Goal: Transaction & Acquisition: Obtain resource

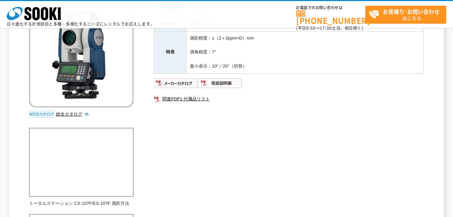
scroll to position [101, 0]
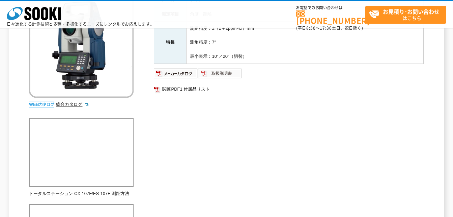
click at [229, 73] on img at bounding box center [220, 73] width 44 height 11
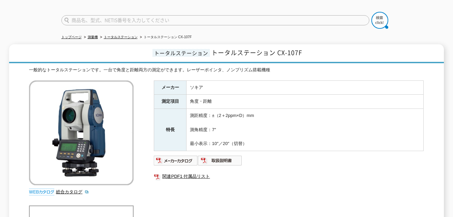
scroll to position [34, 0]
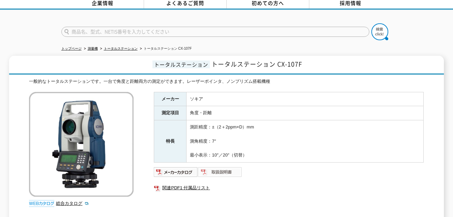
click at [216, 170] on img at bounding box center [220, 171] width 44 height 11
click at [162, 45] on li "トータルステーション CX-107F" at bounding box center [165, 48] width 53 height 7
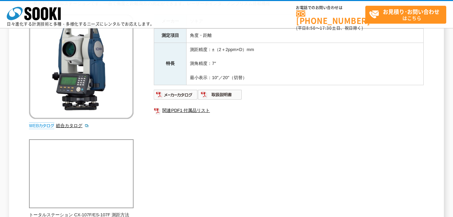
scroll to position [60, 0]
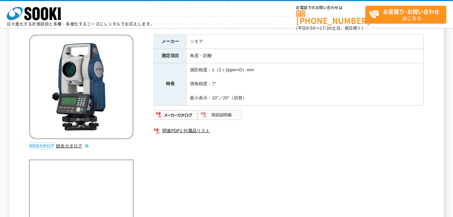
click at [216, 114] on img at bounding box center [220, 114] width 44 height 11
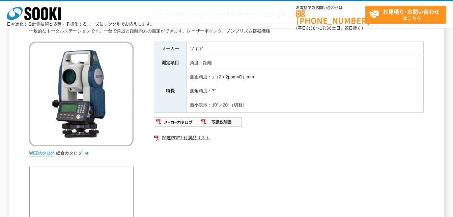
scroll to position [68, 0]
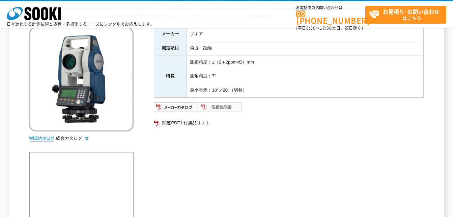
click at [215, 106] on img at bounding box center [220, 107] width 44 height 11
